Goal: Information Seeking & Learning: Learn about a topic

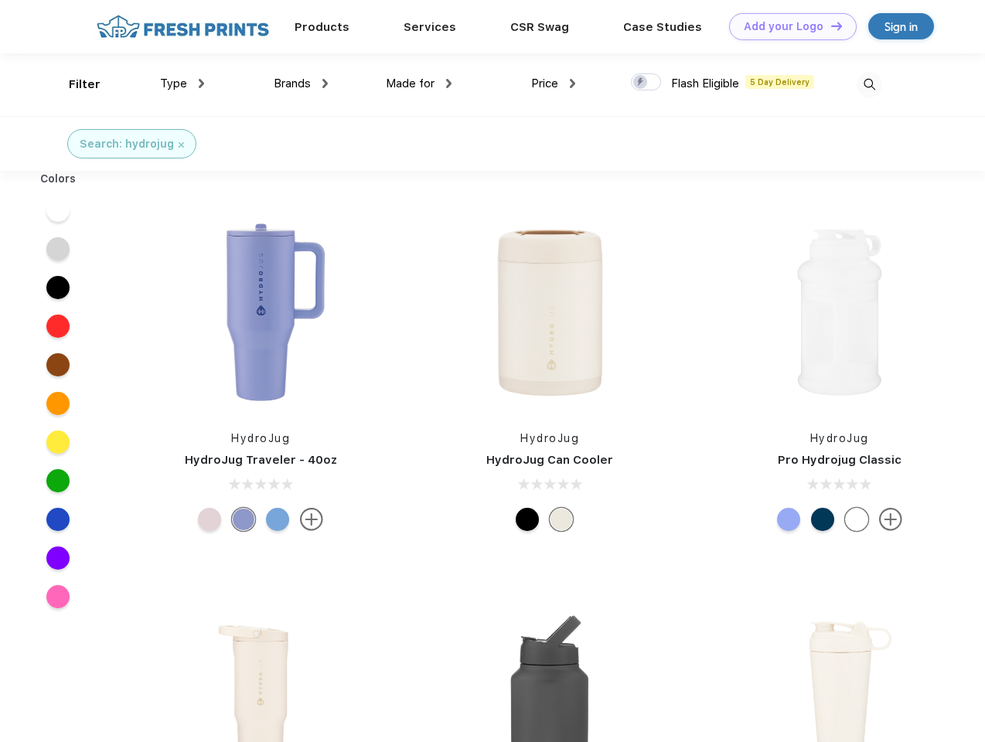
scroll to position [1, 0]
click at [787, 26] on link "Add your Logo Design Tool" at bounding box center [793, 26] width 128 height 27
click at [0, 0] on div "Design Tool" at bounding box center [0, 0] width 0 height 0
click at [830, 26] on link "Add your Logo Design Tool" at bounding box center [793, 26] width 128 height 27
click at [74, 84] on div "Filter" at bounding box center [85, 85] width 32 height 18
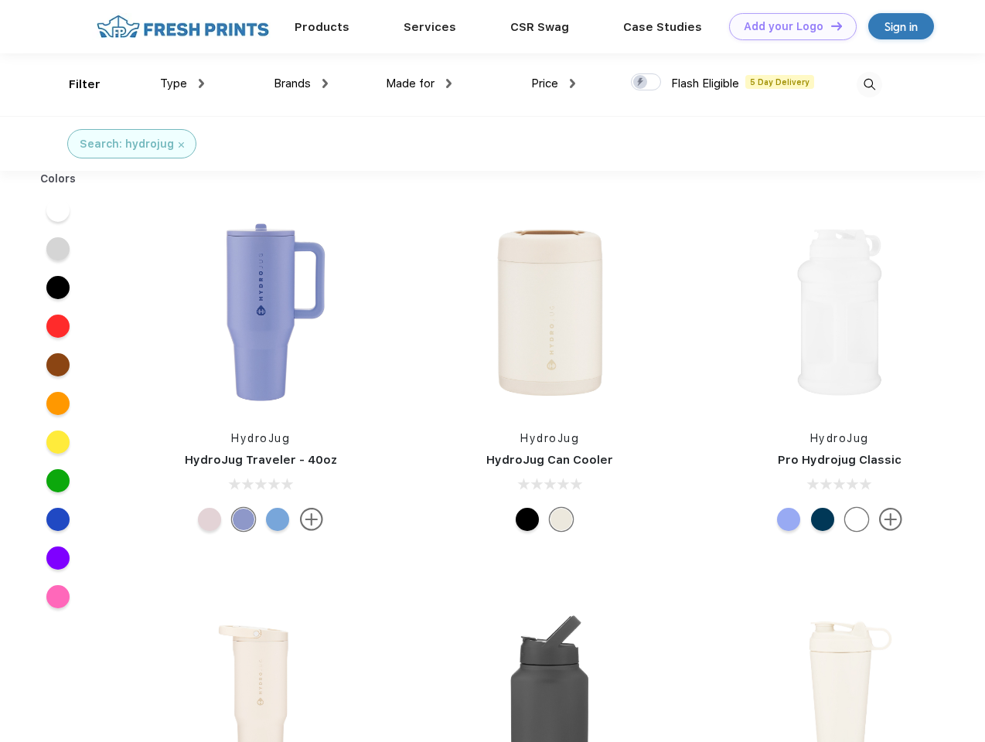
click at [182, 84] on span "Type" at bounding box center [173, 84] width 27 height 14
click at [301, 84] on span "Brands" at bounding box center [292, 84] width 37 height 14
click at [419, 84] on span "Made for" at bounding box center [410, 84] width 49 height 14
click at [554, 84] on span "Price" at bounding box center [544, 84] width 27 height 14
click at [646, 83] on div at bounding box center [646, 81] width 30 height 17
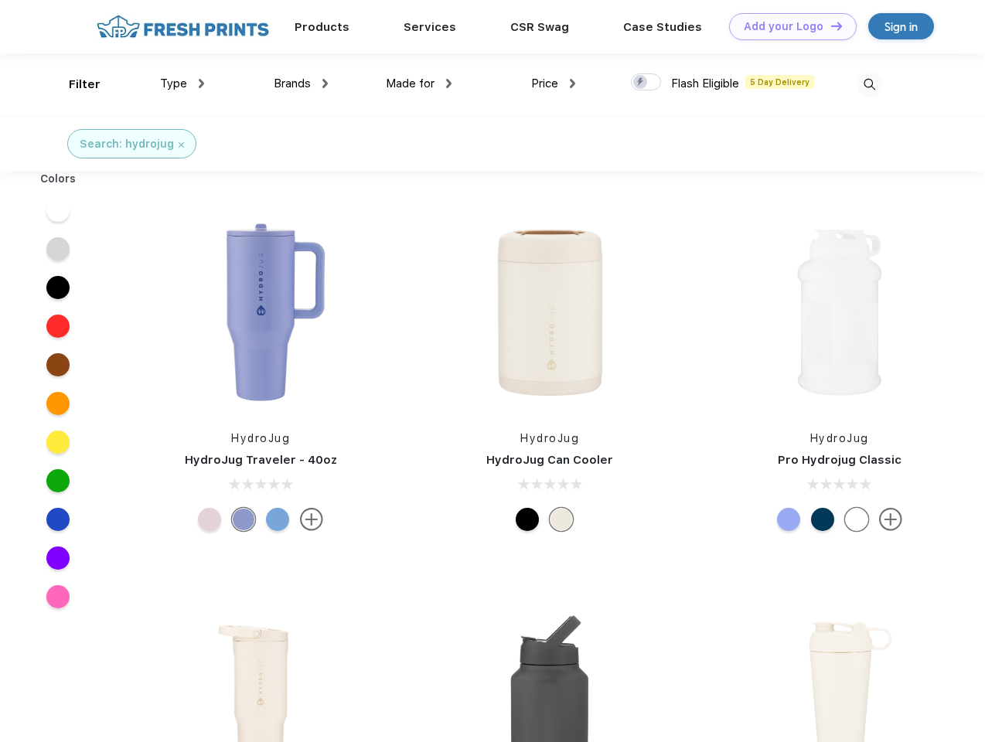
click at [641, 83] on input "checkbox" at bounding box center [636, 78] width 10 height 10
click at [869, 84] on img at bounding box center [870, 85] width 26 height 26
